Goal: Communication & Community: Participate in discussion

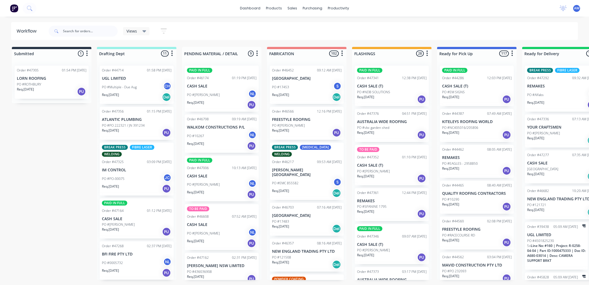
drag, startPoint x: 75, startPoint y: 37, endPoint x: 96, endPoint y: 43, distance: 21.6
click at [80, 38] on div at bounding box center [83, 31] width 69 height 17
drag, startPoint x: 65, startPoint y: 30, endPoint x: 71, endPoint y: 34, distance: 6.7
click at [68, 32] on input "text" at bounding box center [90, 31] width 55 height 11
type input "45908"
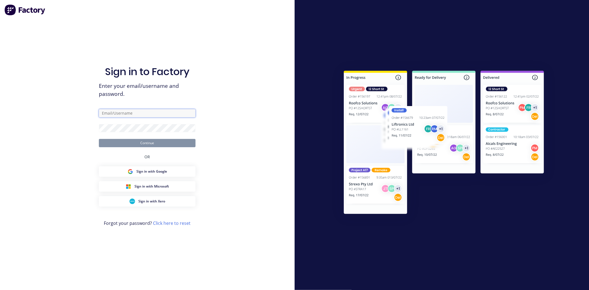
type input "workshop@academysheetmetal.com.au"
click at [153, 145] on button "Continue" at bounding box center [147, 143] width 97 height 8
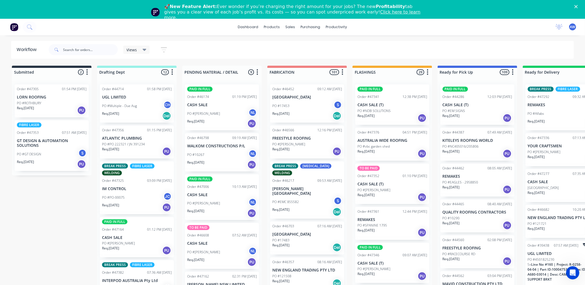
click at [580, 4] on div "🚀 New Feature Alert: Ever wonder if you’re charging the right amount for your j…" at bounding box center [292, 12] width 585 height 20
click at [578, 5] on icon "Close" at bounding box center [575, 6] width 3 height 3
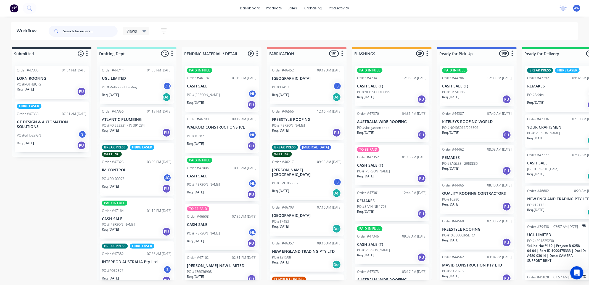
click at [81, 31] on input "text" at bounding box center [90, 31] width 55 height 11
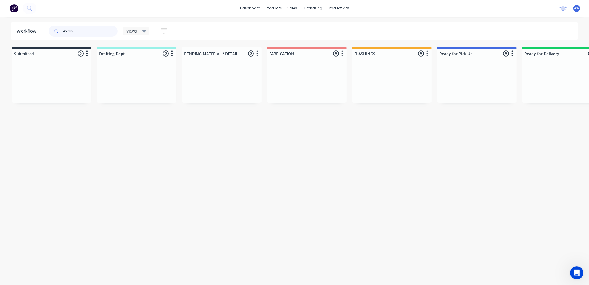
type input "45908"
drag, startPoint x: 193, startPoint y: 285, endPoint x: 321, endPoint y: 279, distance: 127.8
click at [329, 252] on html "dashboard products sales purchasing productivity dashboard products Product Cat…" at bounding box center [294, 126] width 589 height 252
click at [278, 252] on html "dashboard products sales purchasing productivity dashboard products Product Cat…" at bounding box center [294, 126] width 589 height 252
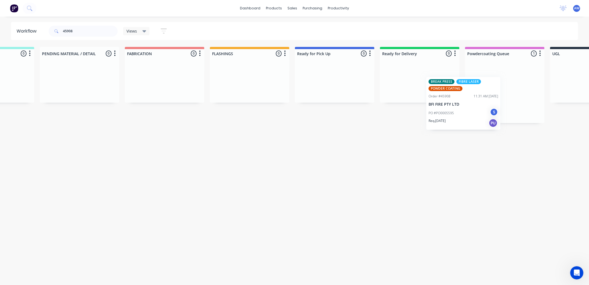
scroll to position [0, 145]
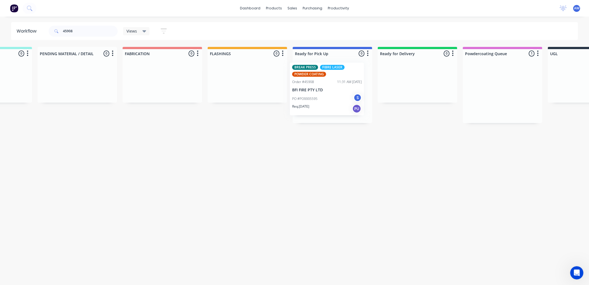
drag, startPoint x: 495, startPoint y: 96, endPoint x: 315, endPoint y: 95, distance: 180.4
click at [315, 95] on div "Submitted 0 Sort By Created date Required date Order number Customer name Most …" at bounding box center [312, 85] width 922 height 76
click at [329, 97] on div "PO #PO0005595 S" at bounding box center [333, 102] width 70 height 11
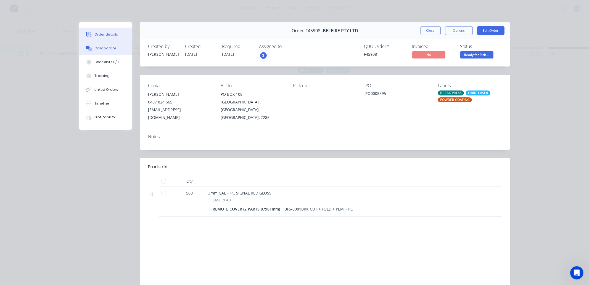
click at [111, 46] on div "Collaborate" at bounding box center [106, 48] width 22 height 5
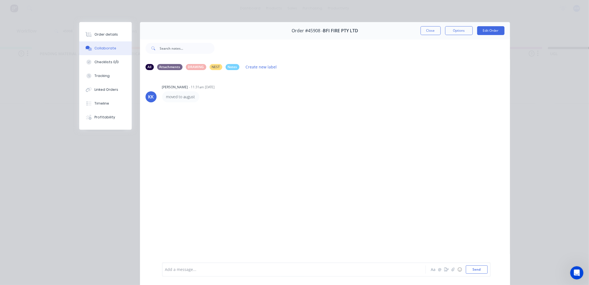
click at [179, 269] on div at bounding box center [287, 270] width 242 height 6
click at [427, 33] on button "Close" at bounding box center [431, 30] width 20 height 9
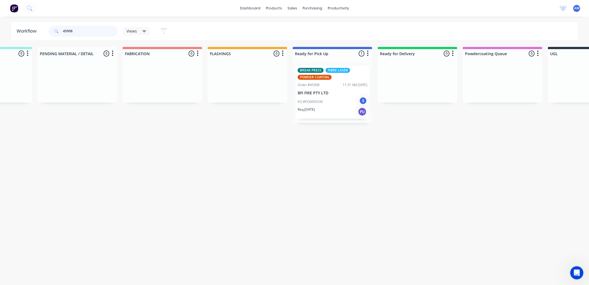
click at [82, 29] on input "45908" at bounding box center [90, 31] width 55 height 11
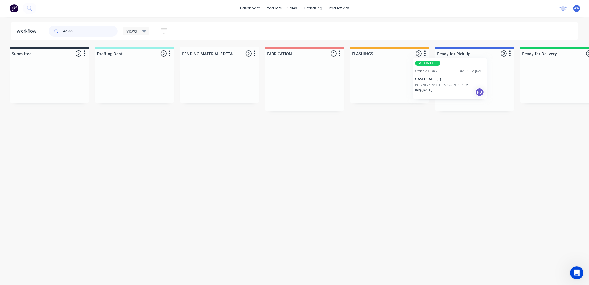
scroll to position [0, 6]
drag, startPoint x: 296, startPoint y: 91, endPoint x: 443, endPoint y: 83, distance: 146.7
click at [443, 83] on div "Submitted 0 Sort By Created date Required date Order number Customer name Most …" at bounding box center [451, 79] width 922 height 64
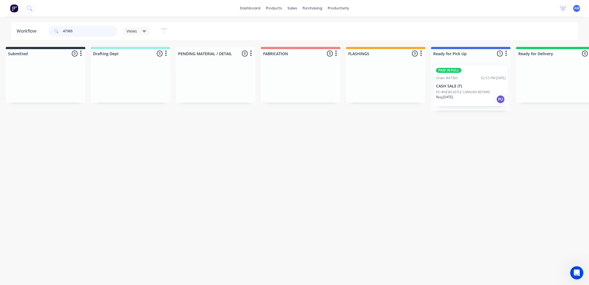
type input "47365"
click at [456, 90] on p "PO #NEWCASTLE CARAVAN REPAIRS" at bounding box center [463, 92] width 54 height 5
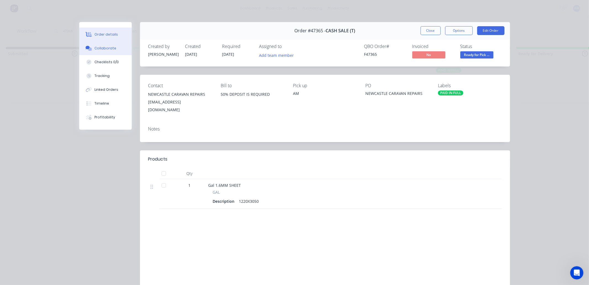
click at [106, 44] on button "Collaborate" at bounding box center [105, 48] width 53 height 14
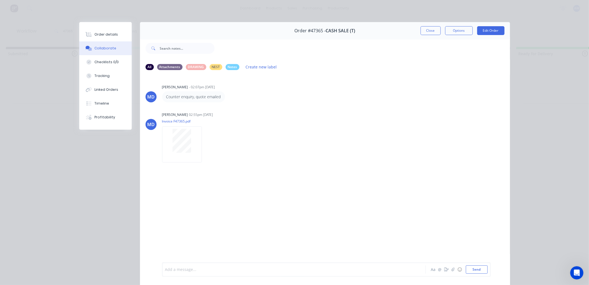
click at [183, 269] on div at bounding box center [287, 270] width 242 height 6
click at [426, 32] on button "Close" at bounding box center [431, 30] width 20 height 9
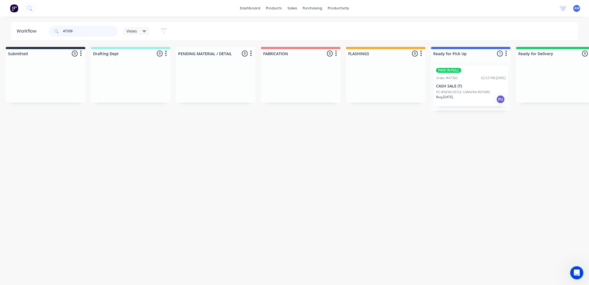
scroll to position [0, 0]
drag, startPoint x: 314, startPoint y: 91, endPoint x: 430, endPoint y: 88, distance: 115.3
click at [430, 88] on div "Submitted 0 Sort By Created date Required date Order number Customer name Most …" at bounding box center [452, 75] width 922 height 56
type input "47339"
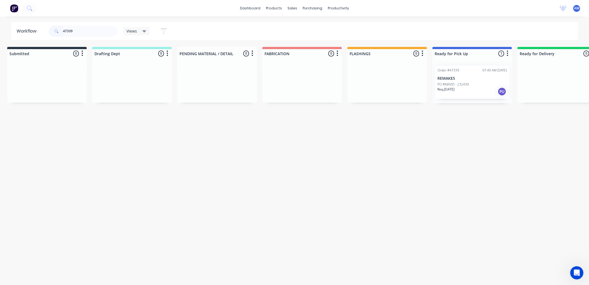
click at [462, 90] on div "Req. 29/08/25 PU" at bounding box center [473, 91] width 70 height 9
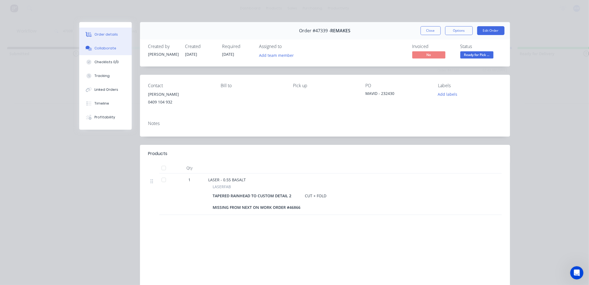
click at [108, 50] on div "Collaborate" at bounding box center [106, 48] width 22 height 5
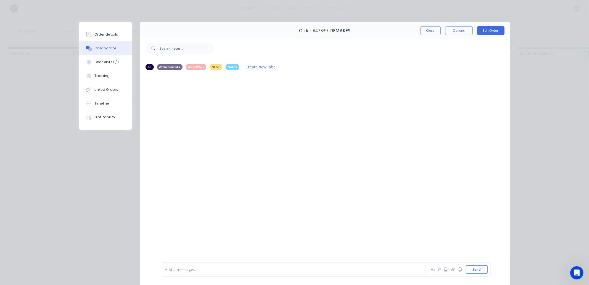
click at [175, 273] on div "Add a message..." at bounding box center [286, 270] width 242 height 8
drag, startPoint x: 432, startPoint y: 32, endPoint x: 432, endPoint y: 36, distance: 4.1
click at [433, 33] on button "Close" at bounding box center [431, 30] width 20 height 9
